Goal: Information Seeking & Learning: Learn about a topic

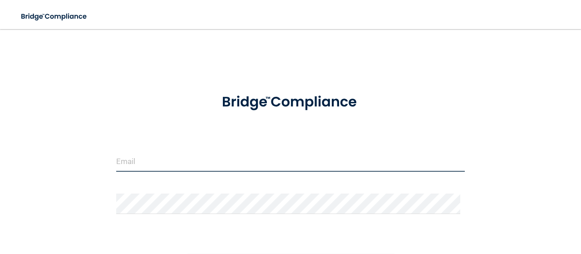
click at [213, 157] on input "email" at bounding box center [290, 161] width 348 height 20
type input "[EMAIL_ADDRESS][DOMAIN_NAME]"
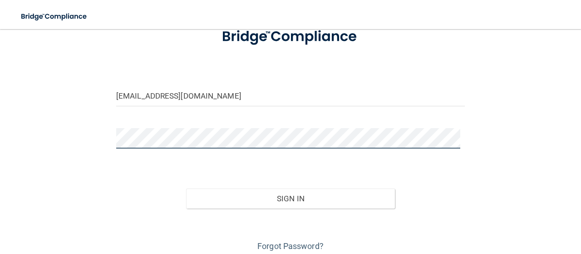
scroll to position [101, 0]
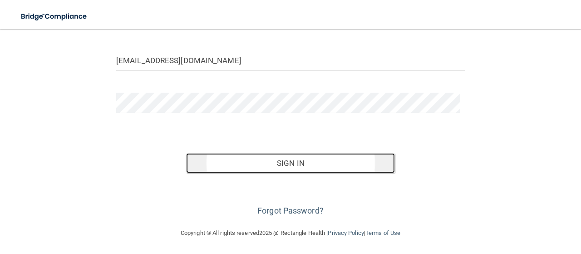
click at [298, 158] on button "Sign In" at bounding box center [290, 163] width 209 height 20
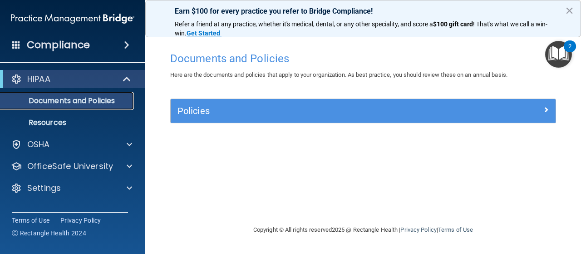
click at [105, 104] on p "Documents and Policies" at bounding box center [68, 100] width 124 height 9
click at [564, 57] on img "Open Resource Center, 2 new notifications" at bounding box center [558, 54] width 27 height 27
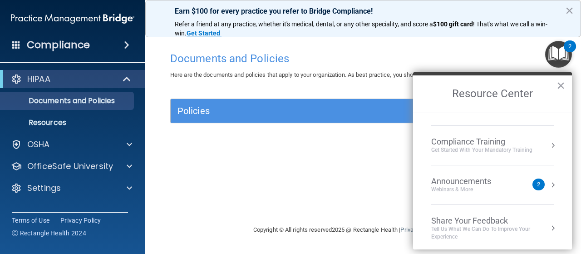
scroll to position [67, 0]
click at [533, 187] on div "2" at bounding box center [538, 183] width 12 height 12
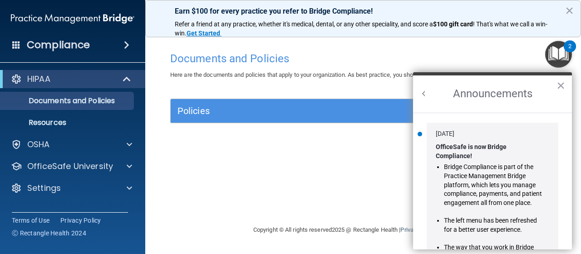
scroll to position [0, 0]
click at [559, 85] on button "×" at bounding box center [560, 85] width 9 height 15
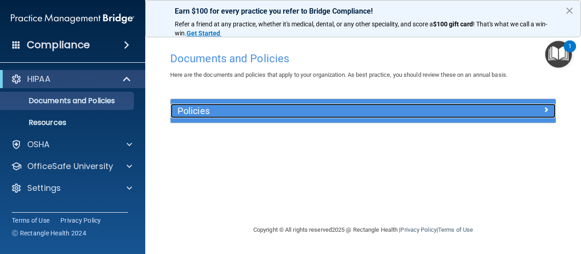
click at [383, 105] on div "Policies" at bounding box center [315, 110] width 289 height 15
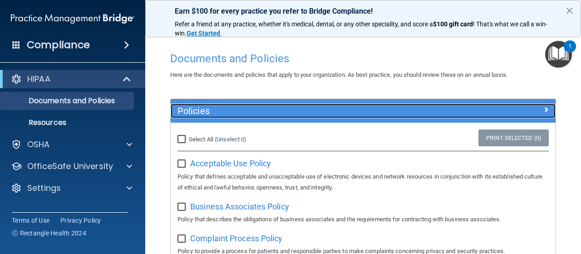
click at [186, 114] on h5 "Policies" at bounding box center [314, 111] width 275 height 10
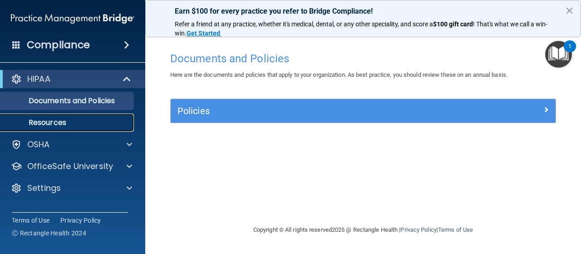
click at [78, 125] on p "Resources" at bounding box center [68, 122] width 124 height 9
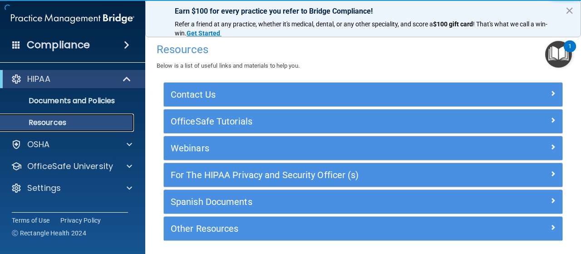
scroll to position [32, 0]
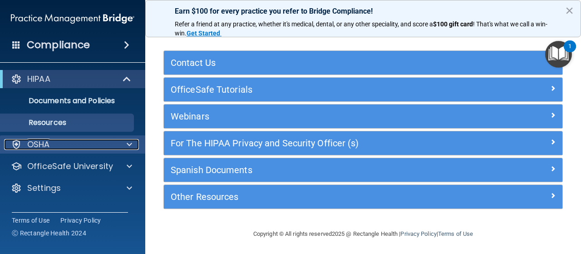
click at [44, 143] on p "OSHA" at bounding box center [38, 144] width 23 height 11
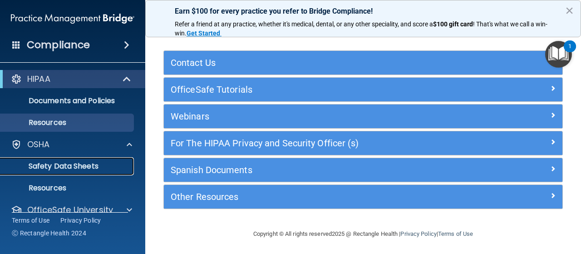
click at [74, 168] on p "Safety Data Sheets" at bounding box center [68, 166] width 124 height 9
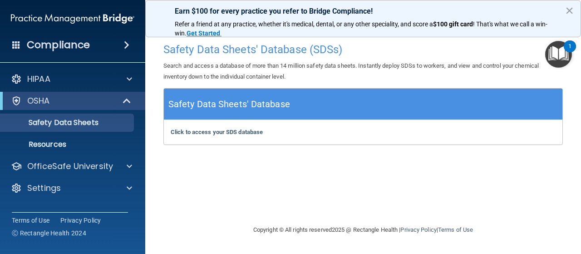
click at [231, 135] on div "Click to access your SDS database Click to access your SDS database" at bounding box center [363, 132] width 398 height 25
click at [234, 132] on b "Click to access your SDS database" at bounding box center [217, 131] width 92 height 7
click at [122, 97] on div at bounding box center [127, 100] width 22 height 11
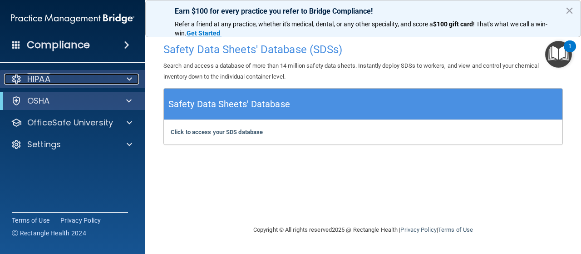
click at [130, 75] on span at bounding box center [129, 79] width 5 height 11
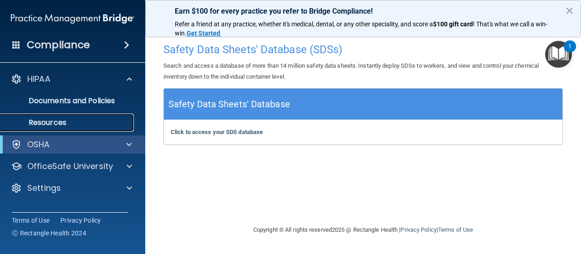
click at [71, 124] on p "Resources" at bounding box center [68, 122] width 124 height 9
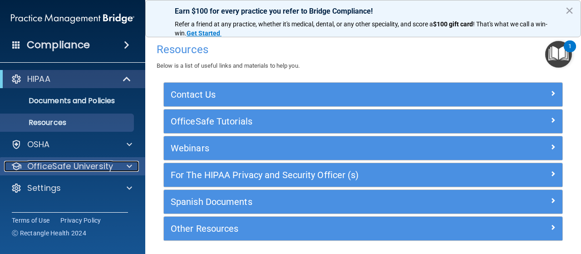
click at [111, 163] on p "OfficeSafe University" at bounding box center [70, 166] width 86 height 11
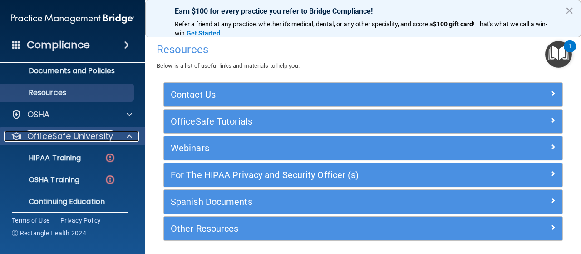
scroll to position [57, 0]
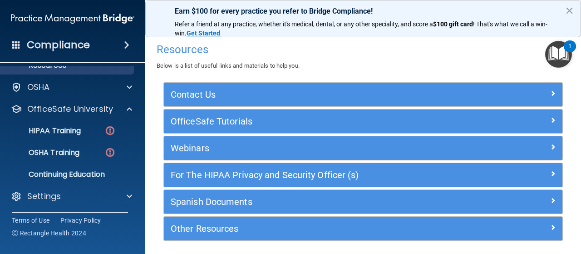
click at [70, 121] on ul "HIPAA Training OSHA Training Continuing Education" at bounding box center [73, 150] width 164 height 65
click at [64, 132] on p "HIPAA Training" at bounding box center [43, 130] width 75 height 9
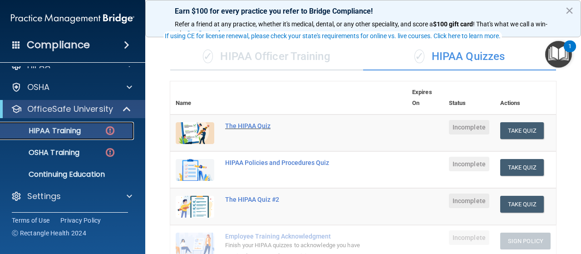
scroll to position [81, 0]
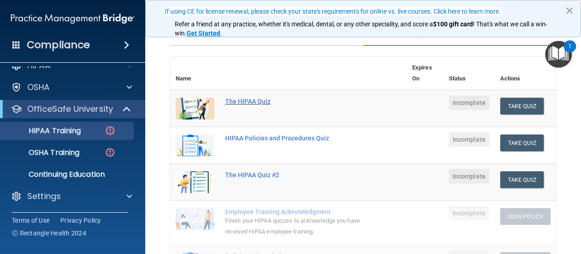
click at [250, 104] on div "The HIPAA Quiz" at bounding box center [293, 101] width 136 height 7
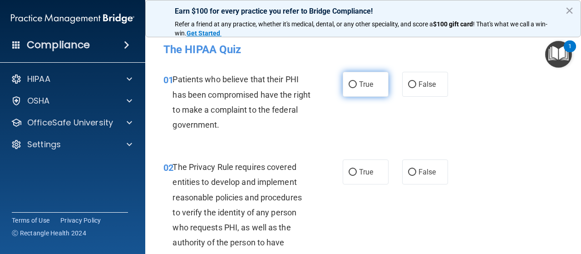
click at [347, 92] on label "True" at bounding box center [366, 84] width 46 height 25
click at [348, 88] on input "True" at bounding box center [352, 84] width 8 height 7
radio input "true"
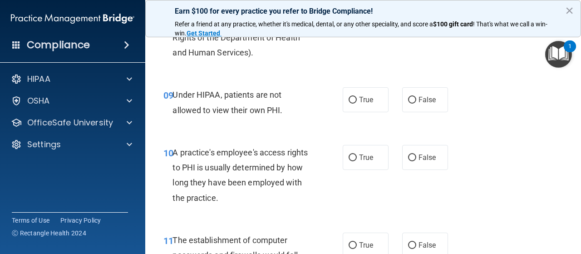
scroll to position [765, 0]
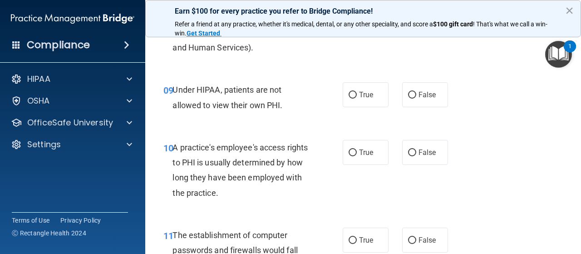
click at [320, 108] on div "09 Under HIPAA, patients are not allowed to view their own PHI." at bounding box center [253, 99] width 206 height 34
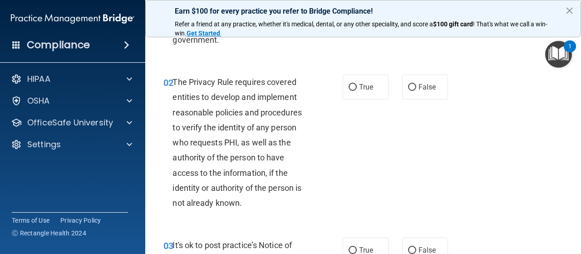
scroll to position [86, 0]
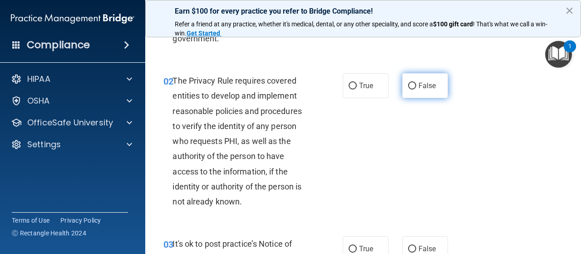
click at [415, 80] on label "False" at bounding box center [425, 85] width 46 height 25
click at [415, 83] on input "False" at bounding box center [412, 86] width 8 height 7
radio input "true"
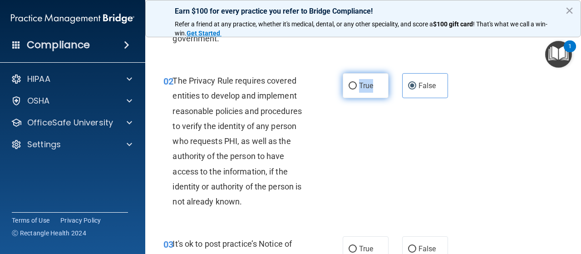
drag, startPoint x: 350, startPoint y: 78, endPoint x: 382, endPoint y: 87, distance: 33.4
click at [382, 87] on label "True" at bounding box center [366, 85] width 46 height 25
click at [357, 87] on input "True" at bounding box center [352, 86] width 8 height 7
radio input "true"
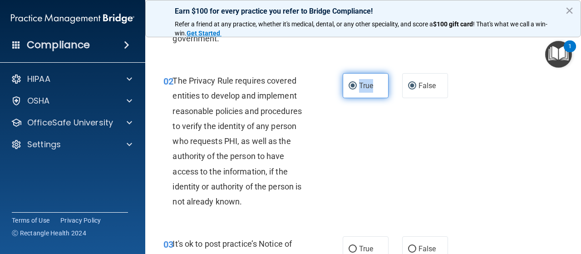
radio input "false"
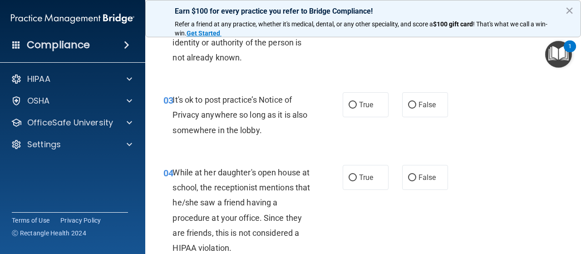
scroll to position [231, 0]
click at [412, 106] on input "False" at bounding box center [412, 104] width 8 height 7
radio input "true"
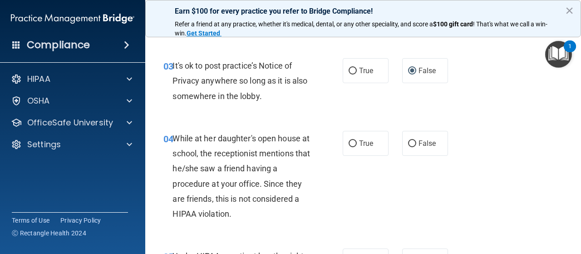
scroll to position [265, 0]
click at [402, 137] on label "False" at bounding box center [425, 142] width 46 height 25
click at [408, 139] on input "False" at bounding box center [412, 142] width 8 height 7
radio input "true"
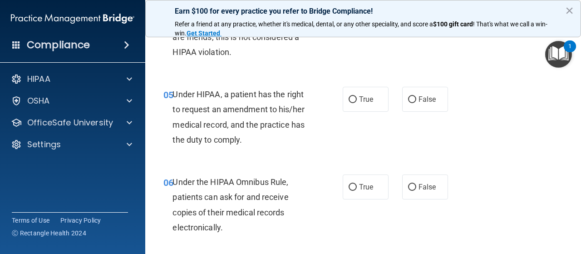
scroll to position [445, 0]
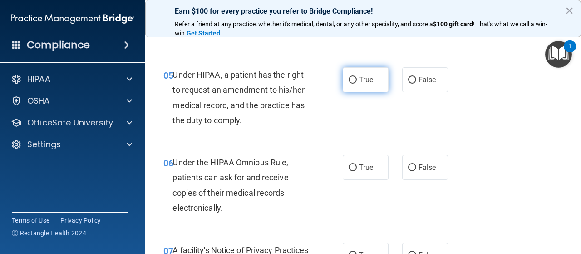
click at [369, 92] on label "True" at bounding box center [366, 79] width 46 height 25
click at [357, 83] on input "True" at bounding box center [352, 80] width 8 height 7
radio input "true"
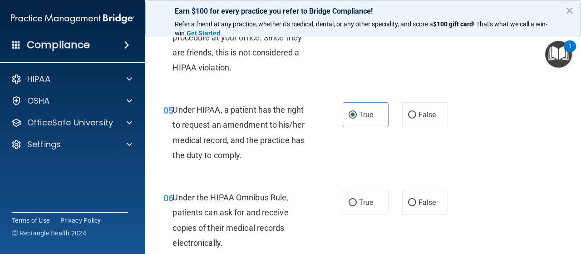
scroll to position [412, 0]
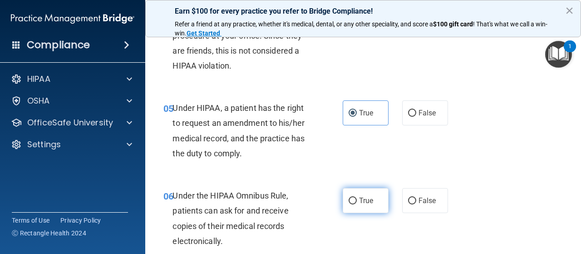
click at [368, 205] on label "True" at bounding box center [366, 200] width 46 height 25
click at [357, 204] on input "True" at bounding box center [352, 200] width 8 height 7
radio input "true"
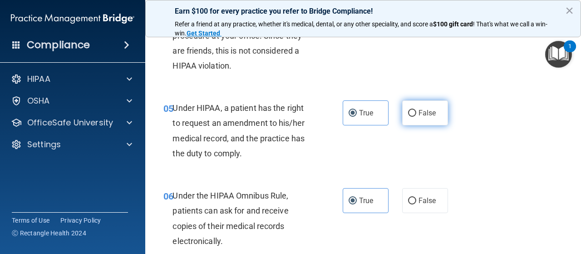
click at [408, 115] on input "False" at bounding box center [412, 113] width 8 height 7
radio input "true"
radio input "false"
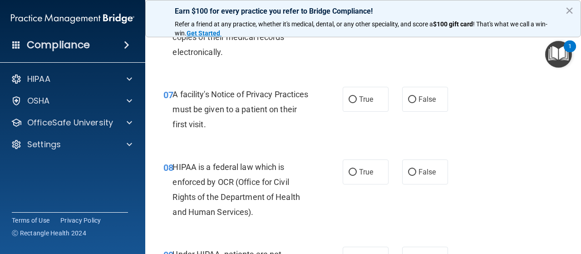
scroll to position [602, 0]
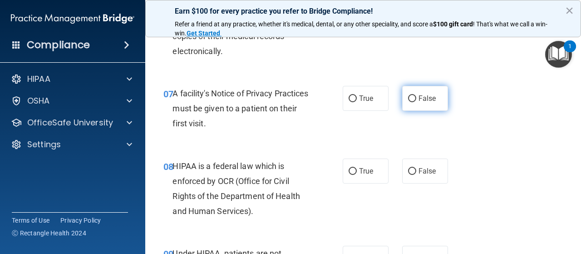
click at [418, 94] on span "False" at bounding box center [427, 98] width 18 height 9
click at [415, 95] on input "False" at bounding box center [412, 98] width 8 height 7
radio input "true"
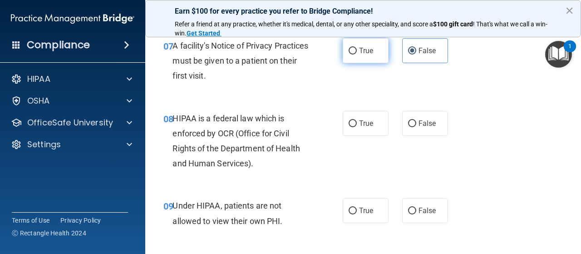
scroll to position [653, 0]
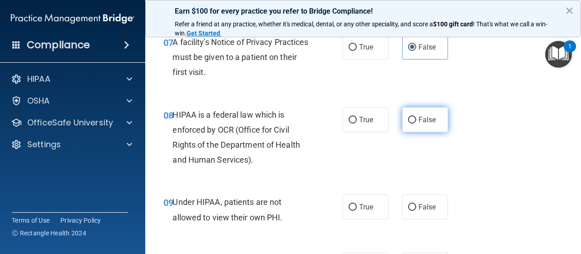
click at [412, 122] on label "False" at bounding box center [425, 119] width 46 height 25
click at [412, 122] on input "False" at bounding box center [412, 120] width 8 height 7
radio input "true"
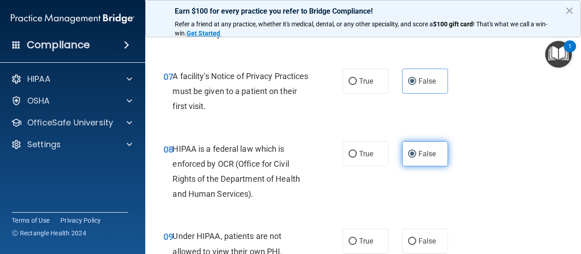
scroll to position [619, 0]
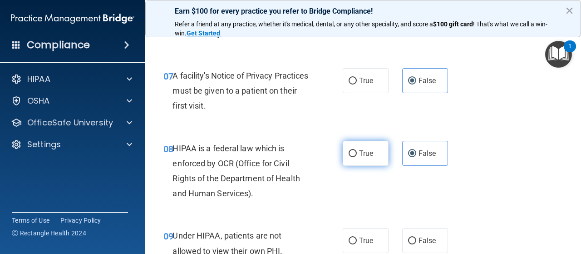
click at [359, 154] on span "True" at bounding box center [366, 153] width 14 height 9
click at [355, 154] on input "True" at bounding box center [352, 153] width 8 height 7
radio input "true"
radio input "false"
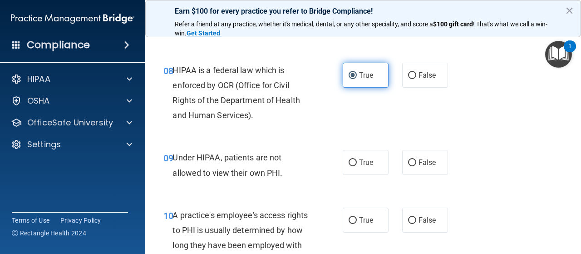
scroll to position [698, 0]
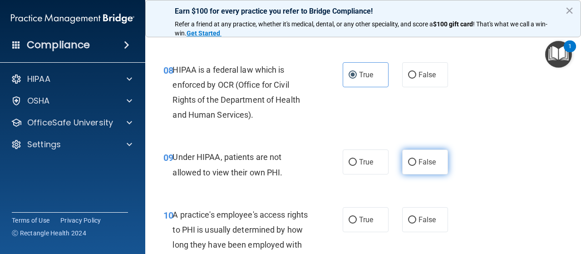
click at [404, 170] on label "False" at bounding box center [425, 161] width 46 height 25
click at [408, 166] on input "False" at bounding box center [412, 162] width 8 height 7
radio input "true"
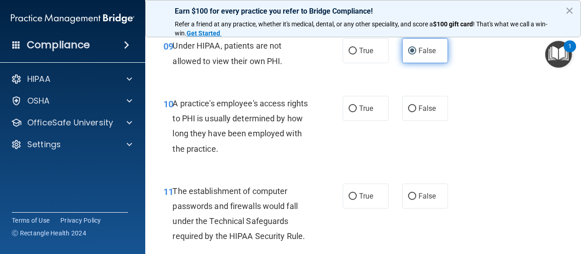
scroll to position [810, 0]
click at [404, 170] on div "10 A practice's employee's access rights to PHI is usually determined by how lo…" at bounding box center [363, 128] width 413 height 88
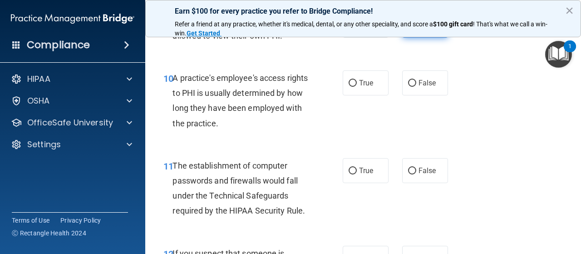
scroll to position [835, 0]
click at [411, 167] on input "False" at bounding box center [412, 170] width 8 height 7
radio input "true"
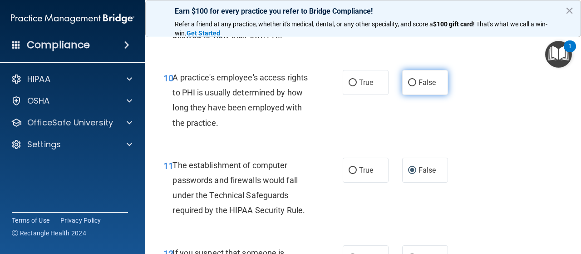
click at [418, 80] on span "False" at bounding box center [427, 82] width 18 height 9
click at [416, 80] on input "False" at bounding box center [412, 82] width 8 height 7
radio input "true"
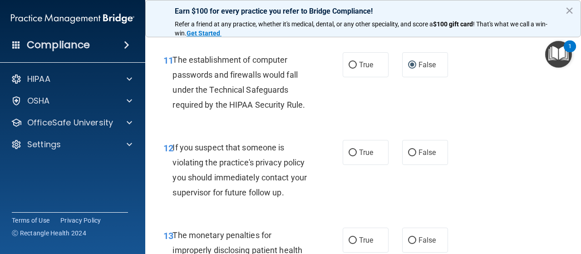
scroll to position [934, 0]
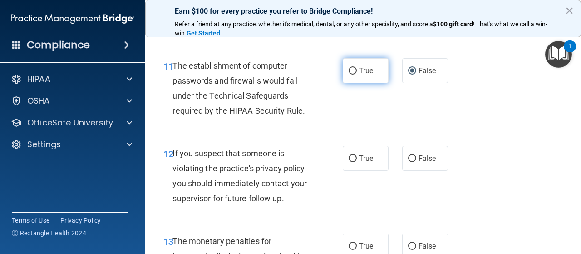
click at [360, 74] on span "True" at bounding box center [366, 70] width 14 height 9
click at [357, 74] on input "True" at bounding box center [352, 71] width 8 height 7
radio input "true"
radio input "false"
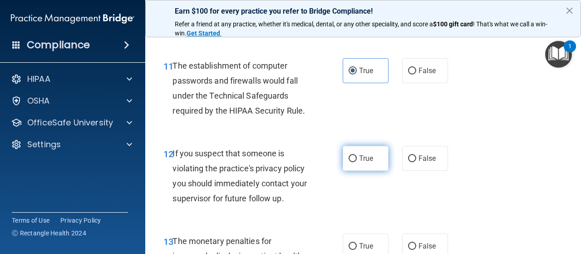
click at [364, 155] on span "True" at bounding box center [366, 158] width 14 height 9
click at [357, 155] on input "True" at bounding box center [352, 158] width 8 height 7
radio input "true"
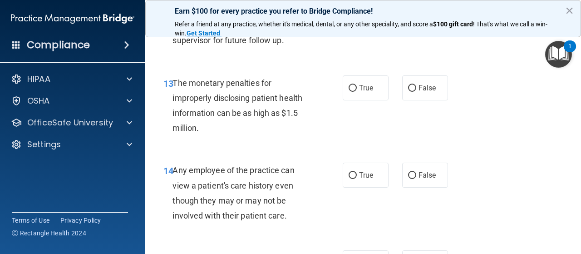
scroll to position [1099, 0]
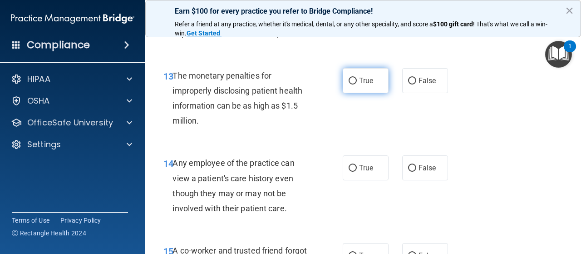
click at [366, 80] on span "True" at bounding box center [366, 80] width 14 height 9
click at [357, 80] on input "True" at bounding box center [352, 81] width 8 height 7
radio input "true"
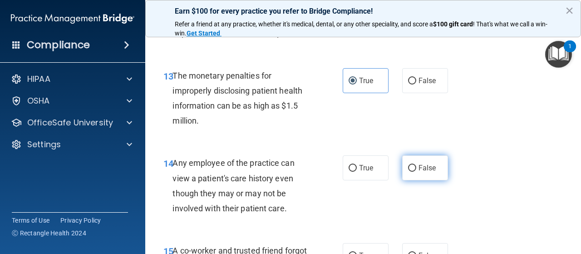
click at [418, 171] on span "False" at bounding box center [427, 167] width 18 height 9
click at [416, 171] on input "False" at bounding box center [412, 168] width 8 height 7
radio input "true"
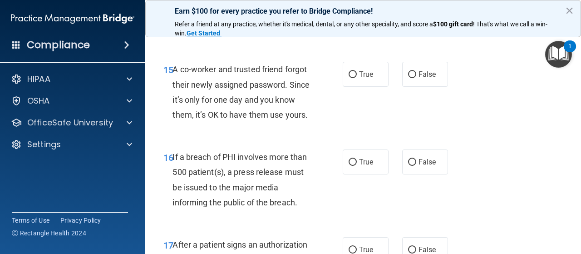
scroll to position [1283, 0]
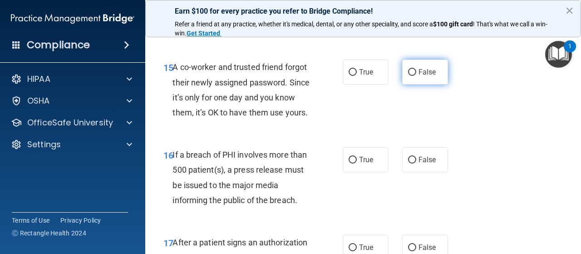
click at [433, 65] on label "False" at bounding box center [425, 71] width 46 height 25
click at [416, 69] on input "False" at bounding box center [412, 72] width 8 height 7
radio input "true"
click at [433, 65] on label "False" at bounding box center [425, 71] width 46 height 25
click at [416, 69] on input "False" at bounding box center [412, 72] width 8 height 7
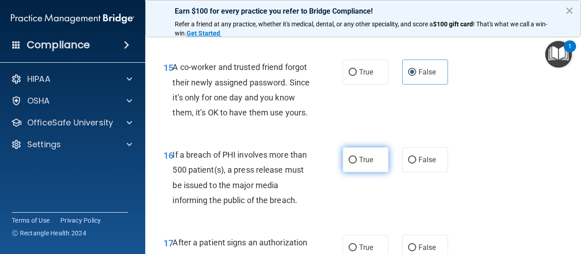
click at [363, 164] on span "True" at bounding box center [366, 159] width 14 height 9
click at [357, 163] on input "True" at bounding box center [352, 160] width 8 height 7
radio input "true"
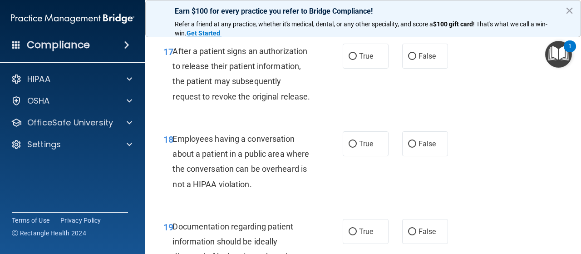
scroll to position [1479, 0]
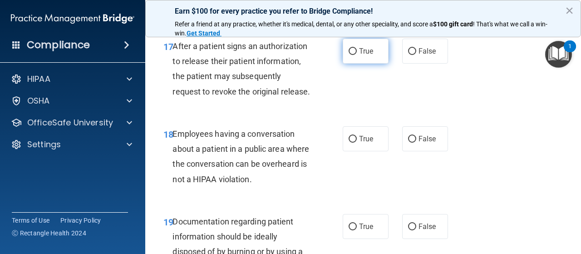
click at [367, 55] on span "True" at bounding box center [366, 51] width 14 height 9
click at [357, 55] on input "True" at bounding box center [352, 51] width 8 height 7
radio input "true"
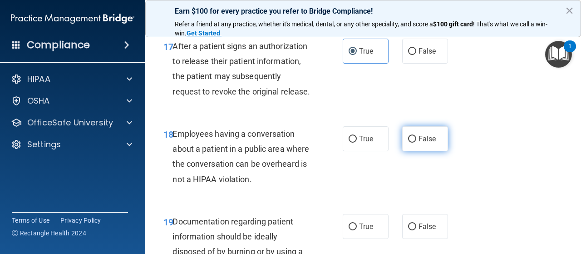
click at [412, 151] on label "False" at bounding box center [425, 138] width 46 height 25
click at [412, 142] on input "False" at bounding box center [412, 139] width 8 height 7
radio input "true"
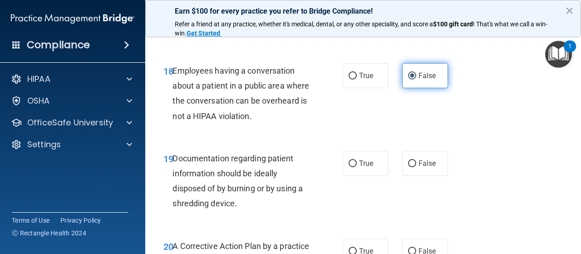
scroll to position [1542, 0]
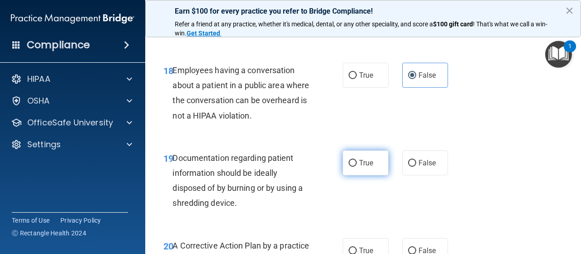
click at [370, 175] on label "True" at bounding box center [366, 162] width 46 height 25
click at [357, 167] on input "True" at bounding box center [352, 163] width 8 height 7
radio input "true"
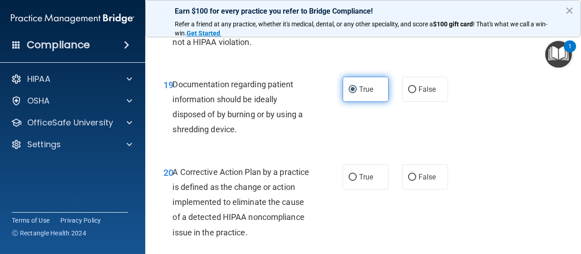
scroll to position [1618, 0]
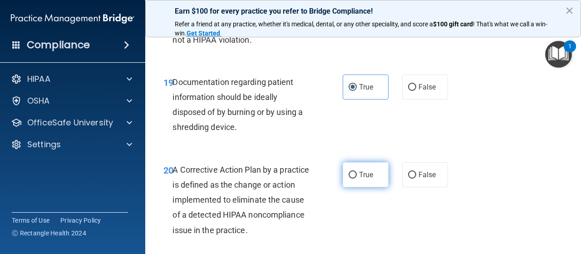
click at [362, 179] on span "True" at bounding box center [366, 174] width 14 height 9
click at [357, 178] on input "True" at bounding box center [352, 175] width 8 height 7
radio input "true"
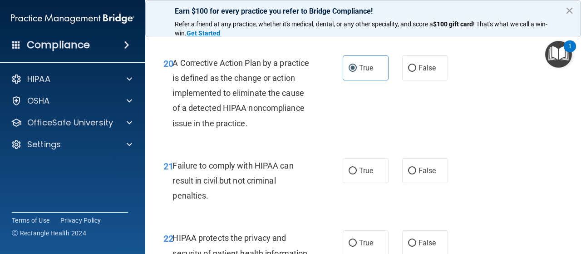
scroll to position [1737, 0]
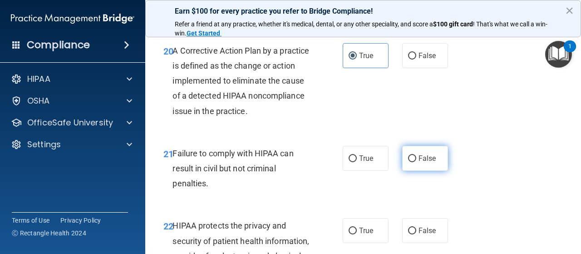
click at [407, 171] on label "False" at bounding box center [425, 158] width 46 height 25
click at [408, 162] on input "False" at bounding box center [412, 158] width 8 height 7
radio input "true"
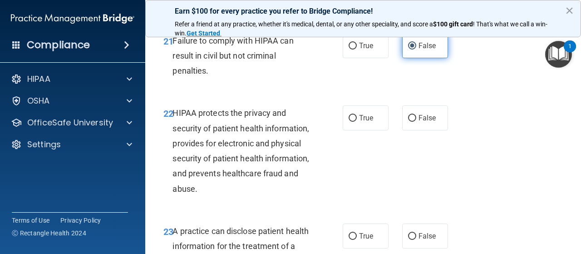
scroll to position [1850, 0]
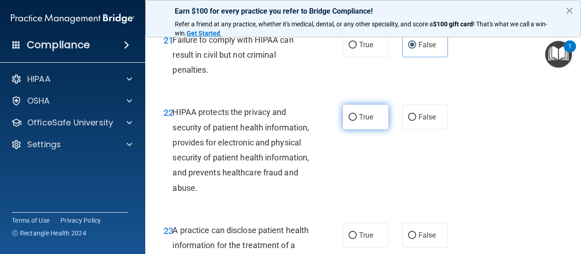
click at [362, 129] on label "True" at bounding box center [366, 116] width 46 height 25
click at [357, 121] on input "True" at bounding box center [352, 117] width 8 height 7
radio input "true"
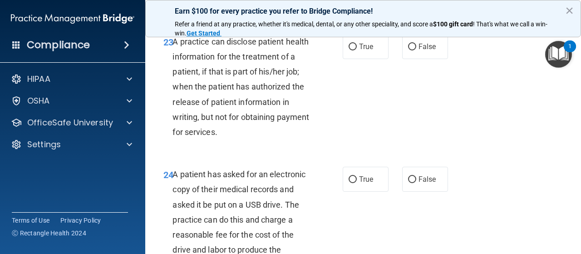
scroll to position [2039, 0]
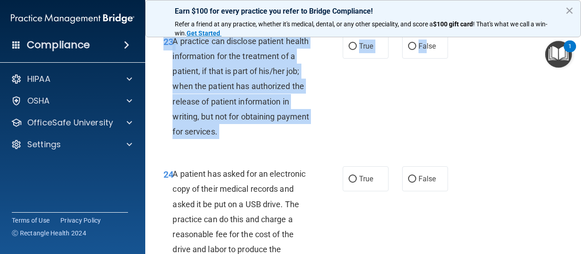
drag, startPoint x: 420, startPoint y: 76, endPoint x: 451, endPoint y: 74, distance: 31.4
click at [451, 74] on div "23 A practice can disclose patient health information for the treatment of a pa…" at bounding box center [363, 88] width 413 height 133
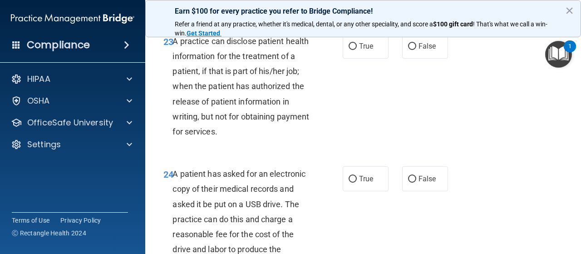
click at [451, 74] on div "23 A practice can disclose patient health information for the treatment of a pa…" at bounding box center [363, 88] width 413 height 133
click at [432, 59] on label "False" at bounding box center [425, 46] width 46 height 25
click at [416, 50] on input "False" at bounding box center [412, 46] width 8 height 7
radio input "true"
click at [350, 191] on label "True" at bounding box center [366, 178] width 46 height 25
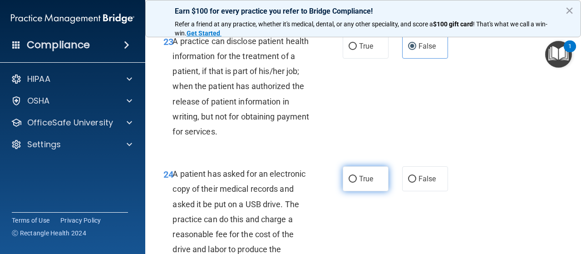
click at [350, 182] on input "True" at bounding box center [352, 179] width 8 height 7
radio input "true"
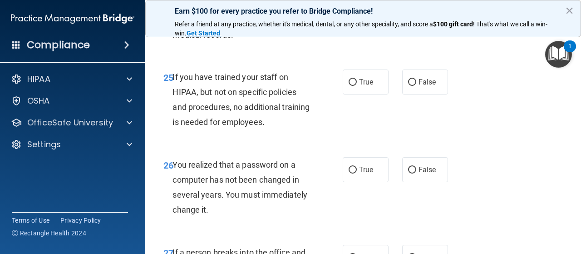
scroll to position [2269, 0]
click at [418, 86] on span "False" at bounding box center [427, 81] width 18 height 9
click at [416, 85] on input "False" at bounding box center [412, 82] width 8 height 7
radio input "true"
click at [359, 182] on label "True" at bounding box center [366, 169] width 46 height 25
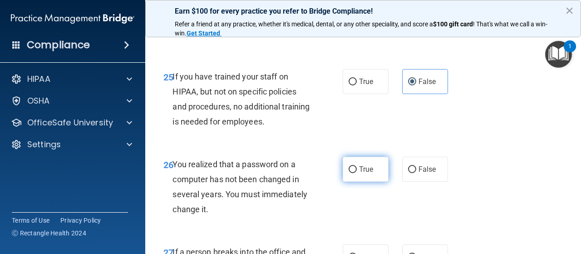
click at [357, 173] on input "True" at bounding box center [352, 169] width 8 height 7
radio input "true"
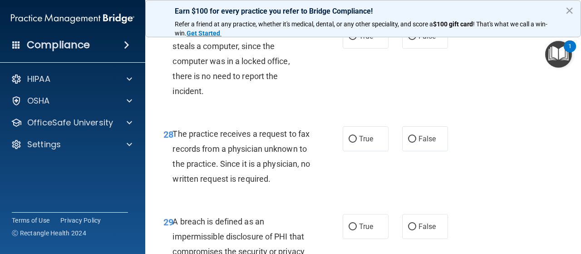
scroll to position [2492, 0]
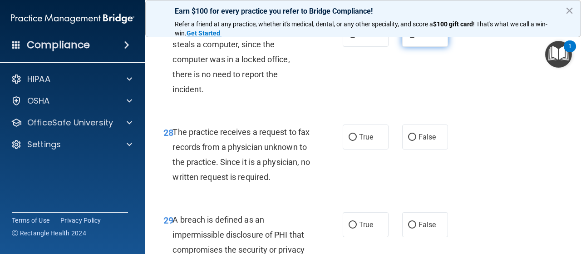
click at [425, 47] on label "False" at bounding box center [425, 34] width 46 height 25
click at [416, 38] on input "False" at bounding box center [412, 34] width 8 height 7
radio input "true"
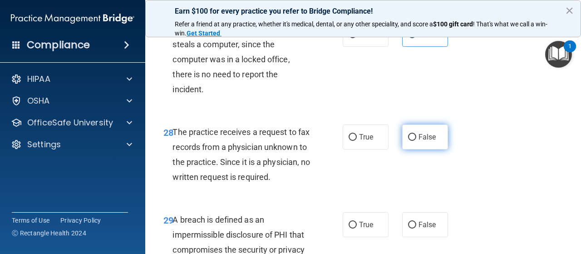
click at [408, 141] on input "False" at bounding box center [412, 137] width 8 height 7
radio input "true"
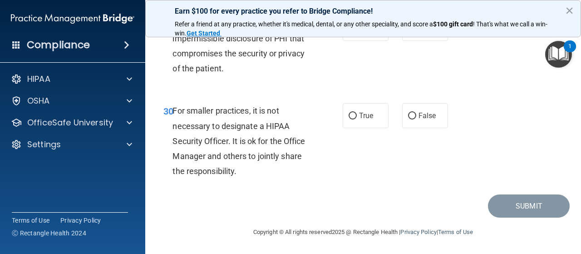
scroll to position [2716, 0]
click at [421, 41] on label "False" at bounding box center [425, 28] width 46 height 25
click at [416, 32] on input "False" at bounding box center [412, 28] width 8 height 7
radio input "true"
click at [423, 120] on span "False" at bounding box center [427, 115] width 18 height 9
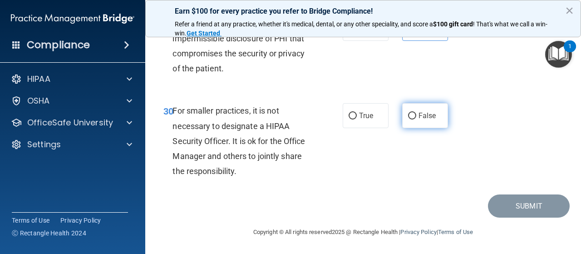
click at [416, 119] on input "False" at bounding box center [412, 116] width 8 height 7
radio input "true"
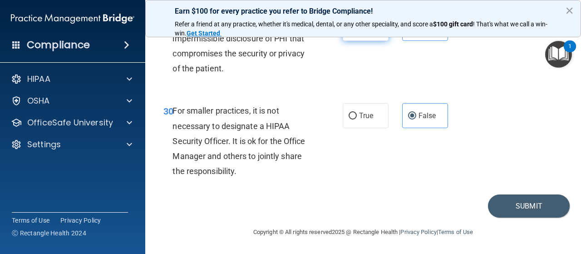
click at [346, 41] on label "True" at bounding box center [366, 28] width 46 height 25
click at [348, 32] on input "True" at bounding box center [352, 28] width 8 height 7
radio input "true"
radio input "false"
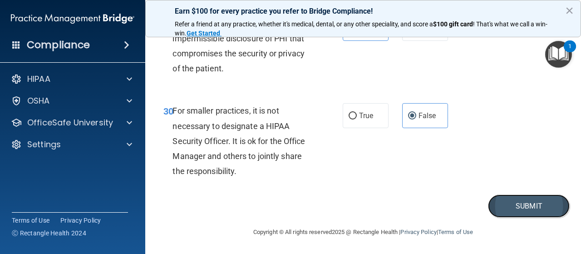
click at [540, 211] on button "Submit" at bounding box center [529, 205] width 82 height 23
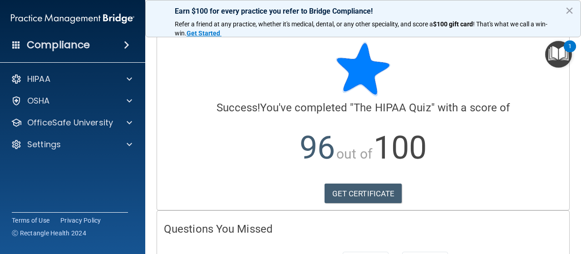
scroll to position [3, 0]
click at [379, 200] on link "GET CERTIFICATE" at bounding box center [363, 194] width 78 height 20
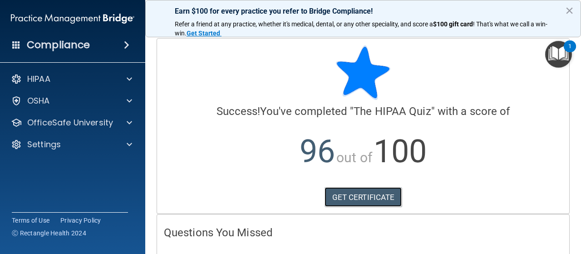
scroll to position [140, 0]
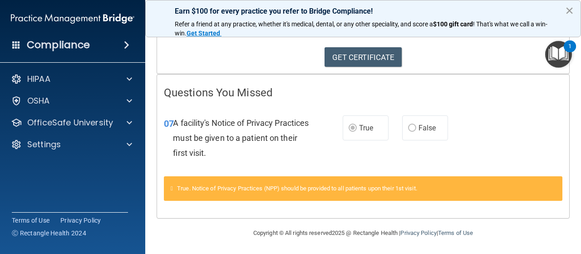
click at [569, 11] on button "×" at bounding box center [569, 10] width 9 height 15
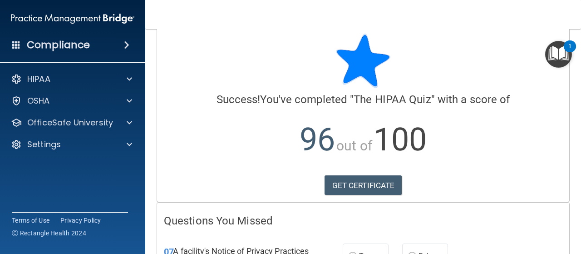
scroll to position [0, 0]
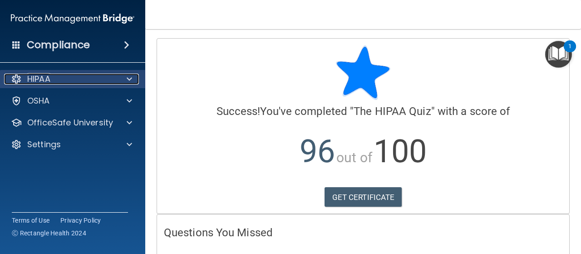
click at [113, 79] on div "HIPAA" at bounding box center [60, 79] width 113 height 11
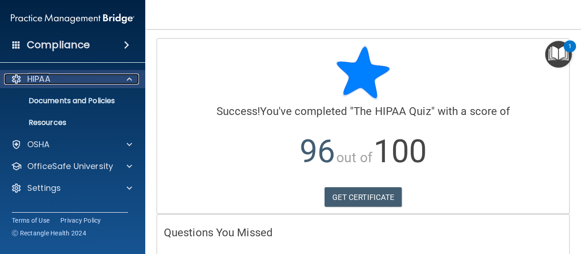
click at [124, 79] on div at bounding box center [128, 79] width 23 height 11
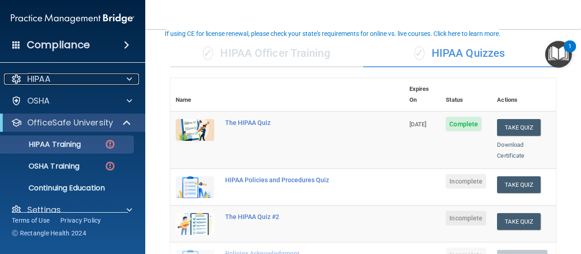
scroll to position [60, 0]
